Goal: Task Accomplishment & Management: Manage account settings

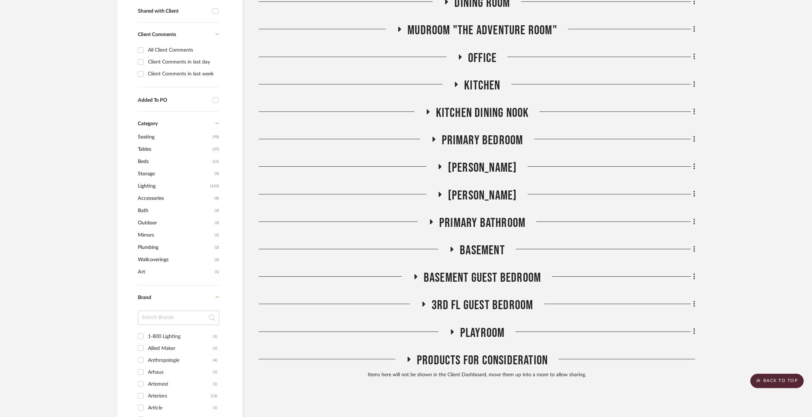
scroll to position [299, 0]
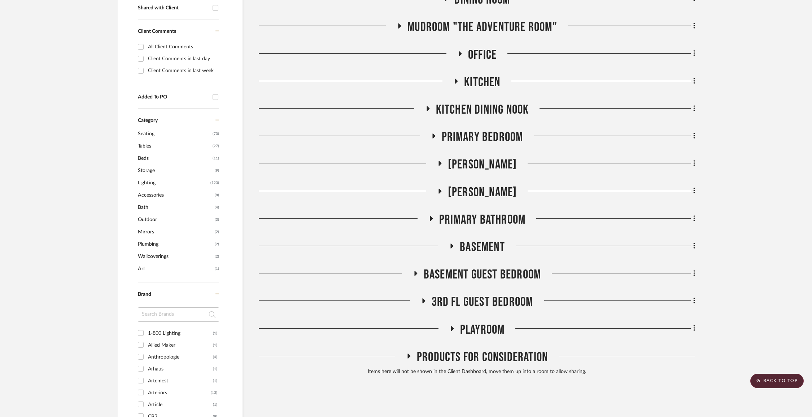
click at [464, 209] on div "Accessories Entry Family Room Powder Room Dining Room Mudroom "The Adventure Ro…" at bounding box center [477, 130] width 436 height 496
click at [461, 217] on span "Primary Bathroom" at bounding box center [482, 220] width 86 height 16
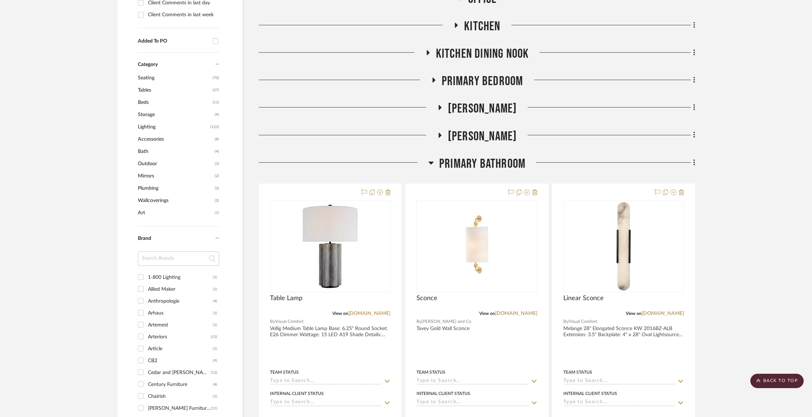
scroll to position [423, 0]
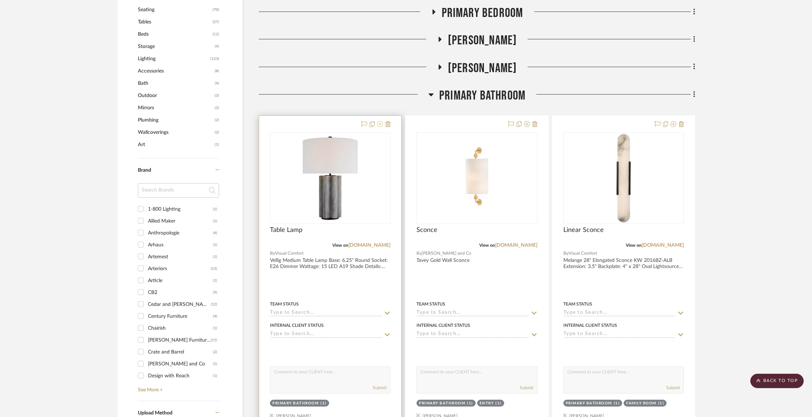
click at [379, 126] on icon at bounding box center [380, 124] width 6 height 6
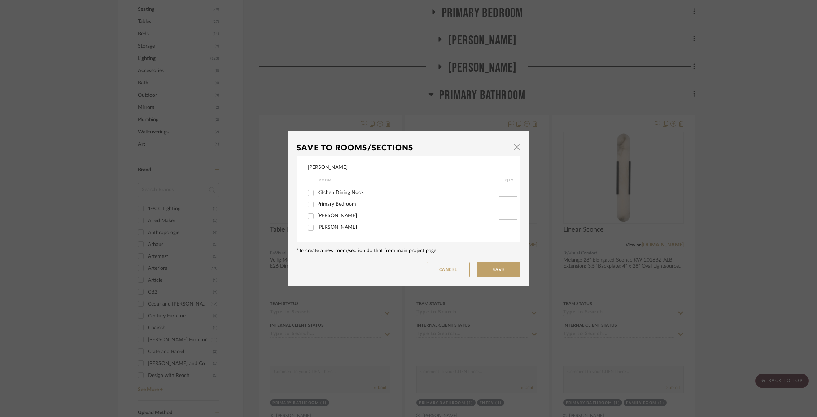
scroll to position [97, 0]
click at [336, 199] on span "Primary Bedroom" at bounding box center [336, 196] width 39 height 5
click at [316, 200] on input "Primary Bedroom" at bounding box center [311, 197] width 12 height 12
checkbox input "true"
type input "1"
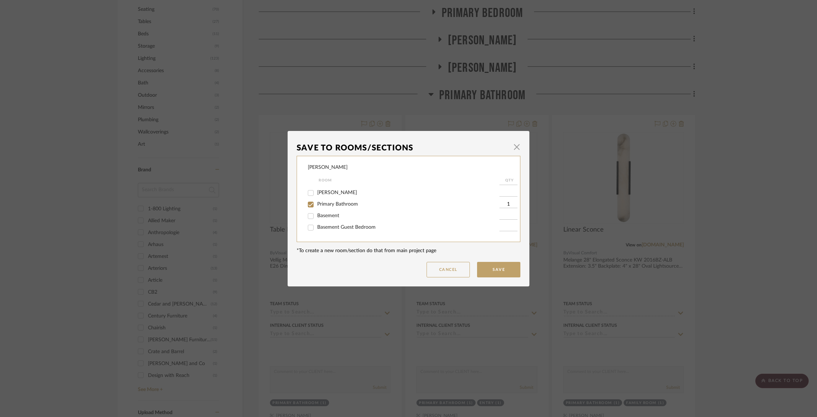
scroll to position [130, 0]
click at [335, 201] on span "Primary Bathroom" at bounding box center [337, 198] width 41 height 5
click at [316, 204] on input "Primary Bathroom" at bounding box center [311, 199] width 12 height 12
checkbox input "false"
click at [494, 271] on button "Save" at bounding box center [498, 270] width 43 height 16
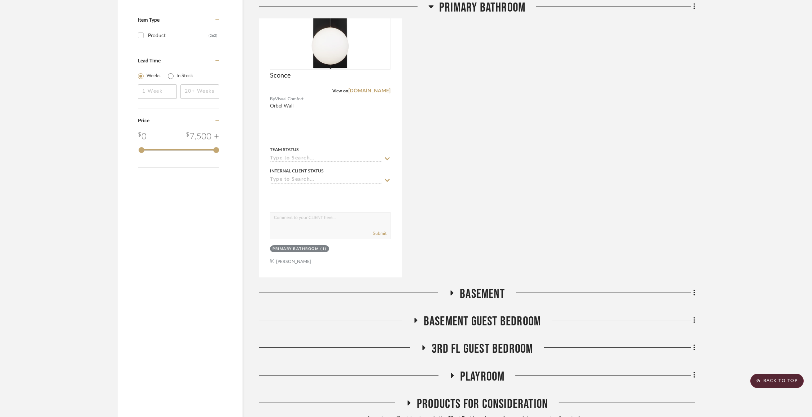
scroll to position [961, 0]
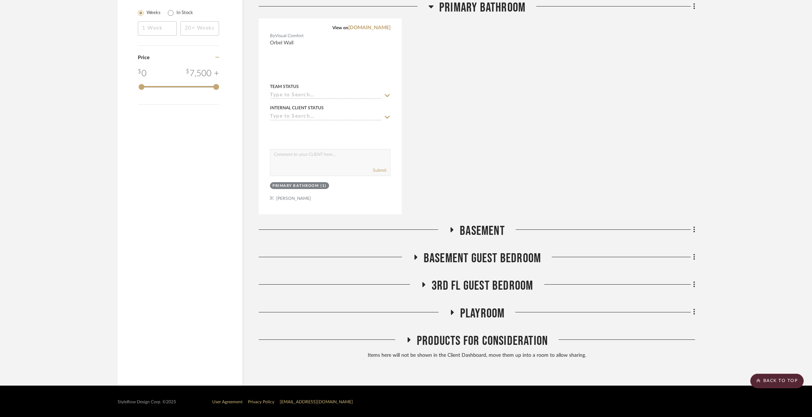
click at [500, 228] on span "Basement" at bounding box center [482, 231] width 45 height 16
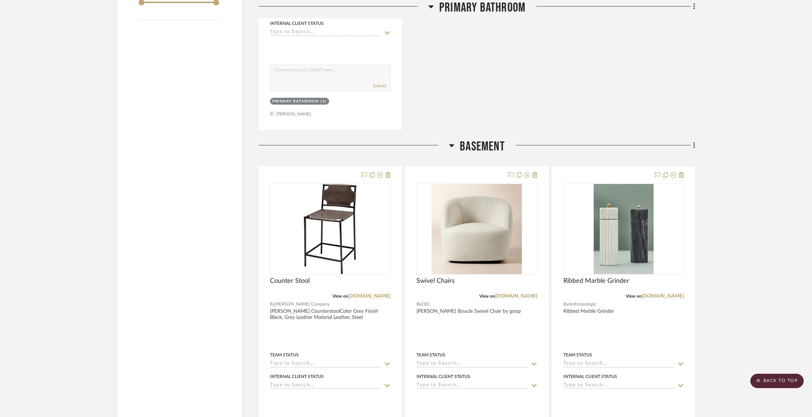
scroll to position [1101, 0]
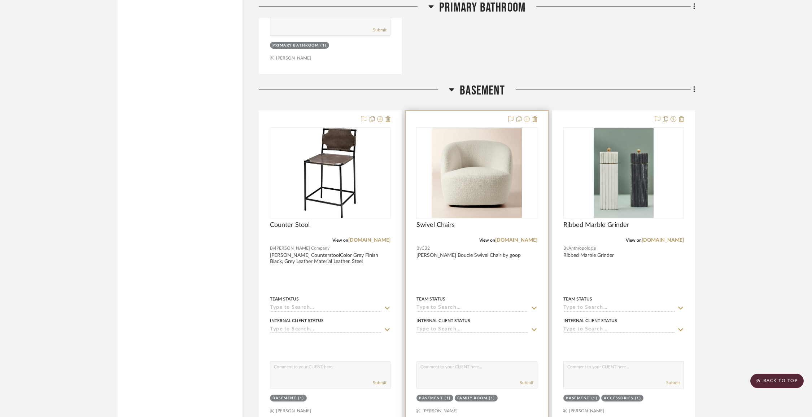
click at [527, 120] on icon at bounding box center [527, 119] width 6 height 6
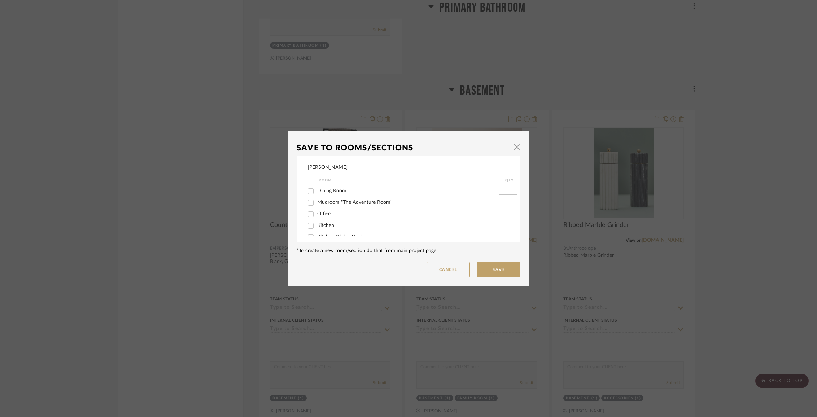
scroll to position [49, 0]
click at [509, 146] on span "button" at bounding box center [516, 147] width 14 height 14
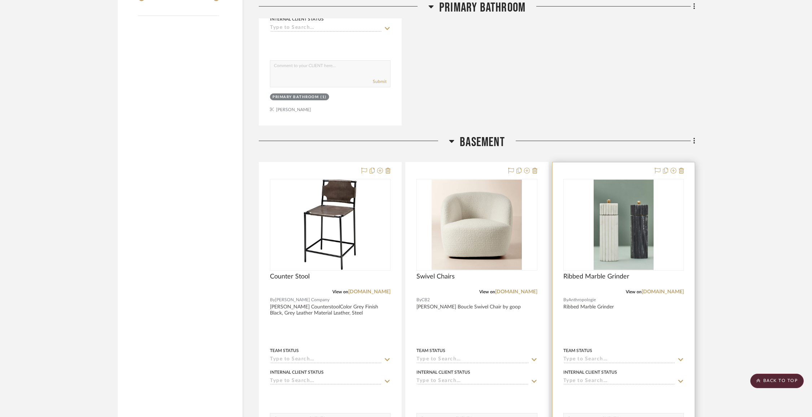
scroll to position [975, 0]
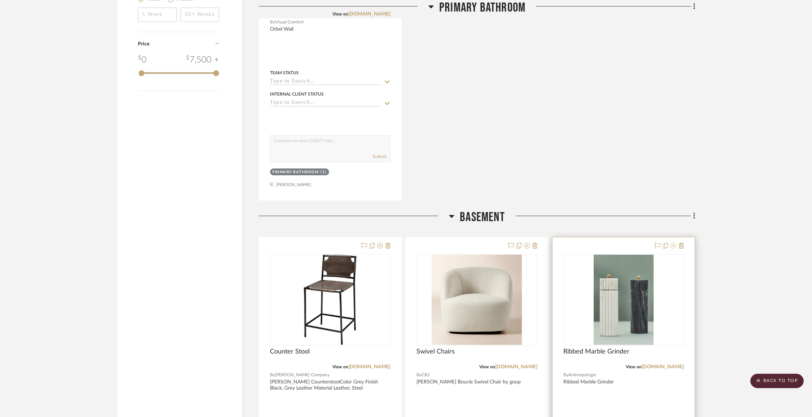
click at [673, 246] on icon at bounding box center [673, 246] width 6 height 6
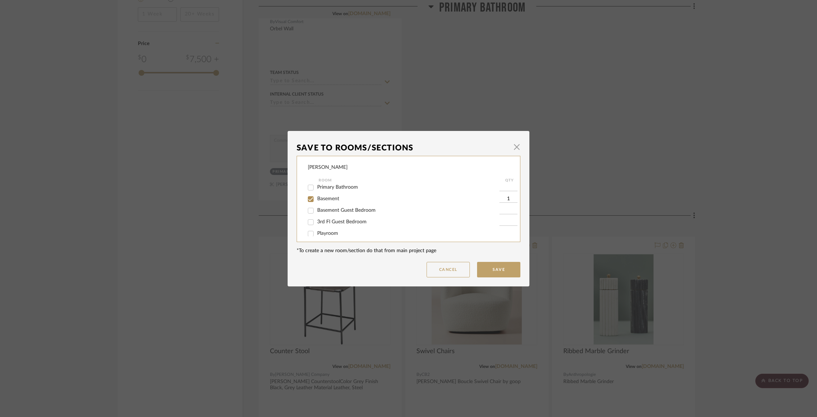
scroll to position [145, 0]
click at [327, 198] on span "Basement" at bounding box center [328, 195] width 22 height 5
click at [316, 201] on input "Basement" at bounding box center [311, 196] width 12 height 12
checkbox input "false"
click at [485, 272] on button "Save" at bounding box center [498, 270] width 43 height 16
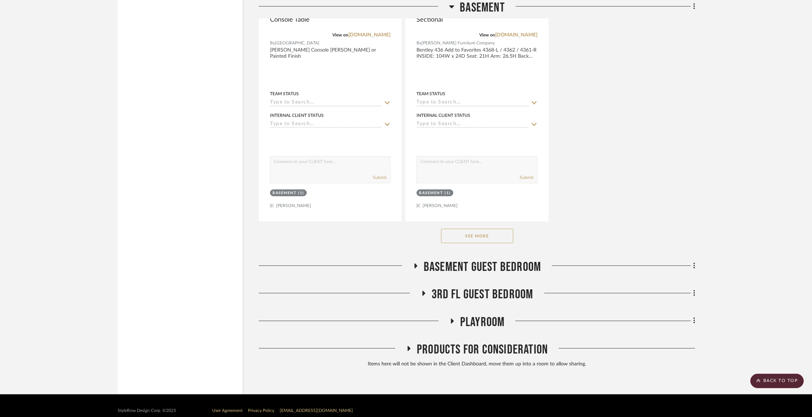
scroll to position [1953, 0]
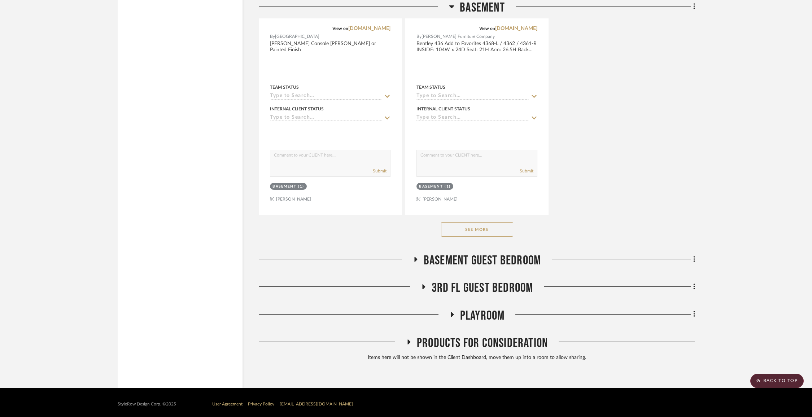
click at [497, 229] on button "See More" at bounding box center [477, 229] width 72 height 14
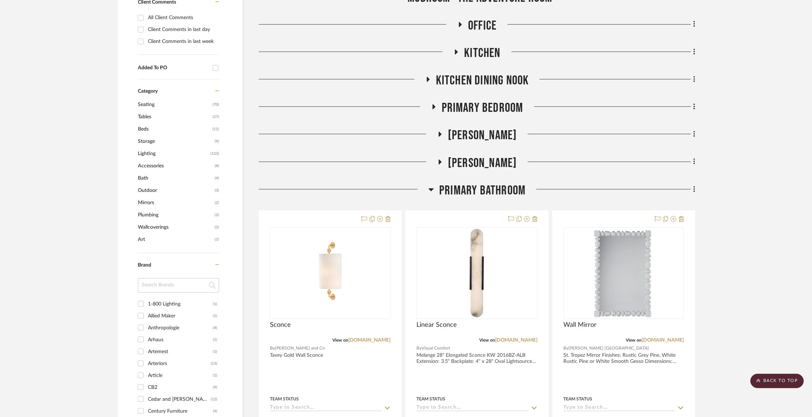
scroll to position [0, 0]
